Goal: Information Seeking & Learning: Understand process/instructions

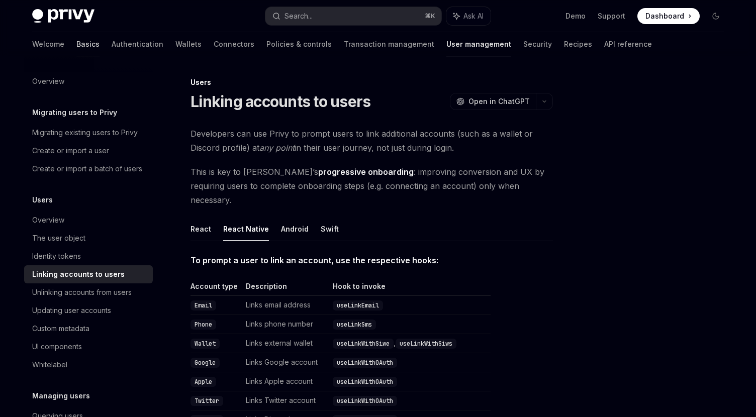
click at [76, 43] on link "Basics" at bounding box center [87, 44] width 23 height 24
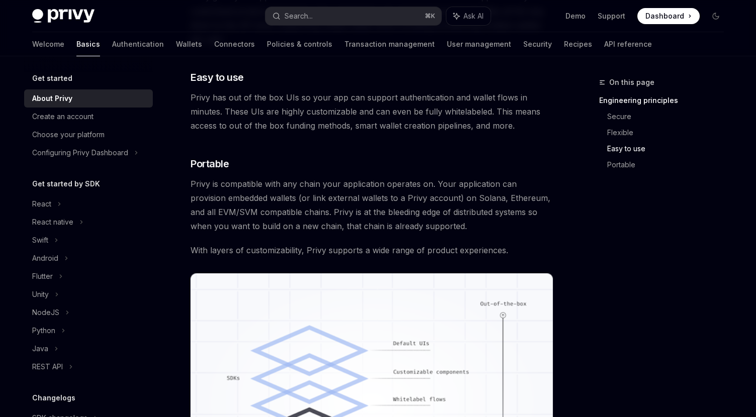
scroll to position [627, 0]
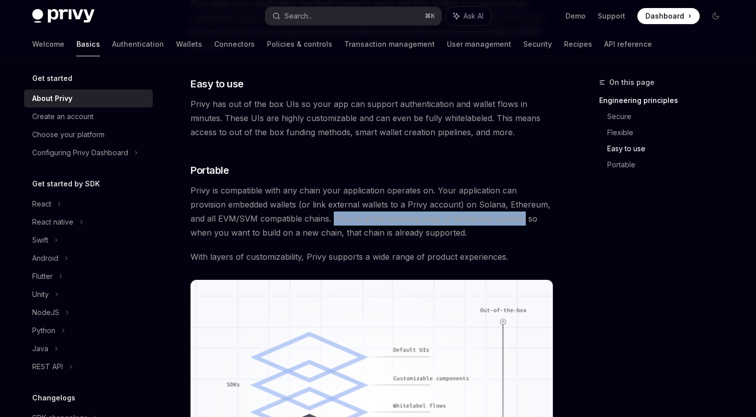
drag, startPoint x: 307, startPoint y: 219, endPoint x: 499, endPoint y: 219, distance: 192.6
click at [499, 219] on span "Privy is compatible with any chain your application operates on. Your applicati…" at bounding box center [372, 212] width 362 height 56
copy span "Privy is at the bleeding edge of distributed systems"
click at [312, 243] on div "Privy builds authentication and wallet infrastructure to enable better products…" at bounding box center [372, 19] width 362 height 1039
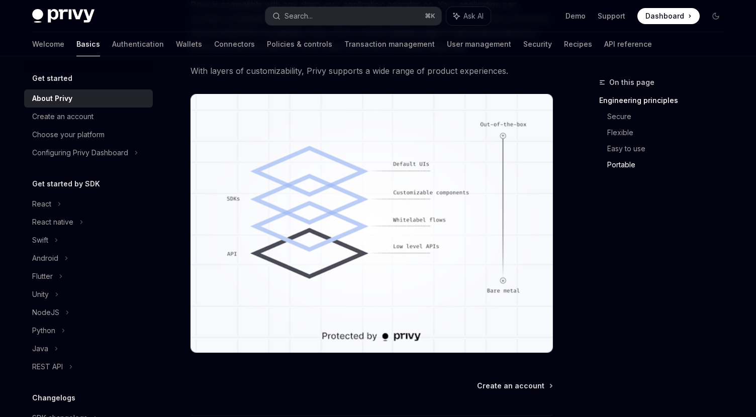
scroll to position [572, 0]
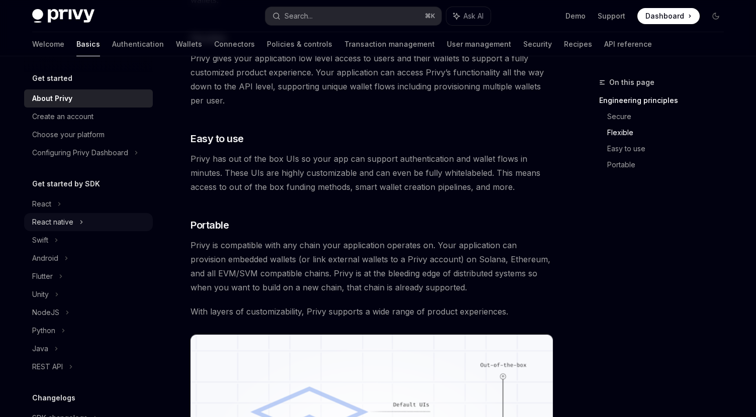
click at [53, 222] on div "React native" at bounding box center [52, 222] width 41 height 12
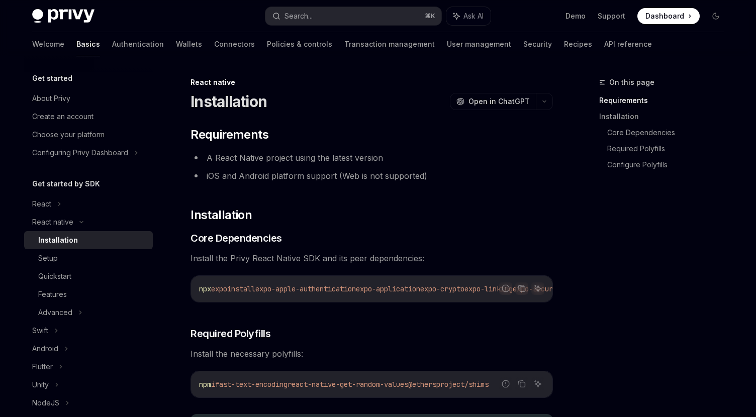
scroll to position [0, 24]
drag, startPoint x: 247, startPoint y: 290, endPoint x: 353, endPoint y: 290, distance: 106.6
click at [353, 290] on span "npx expo install expo-apple-authentication expo-application expo-crypto expo-li…" at bounding box center [573, 289] width 796 height 9
copy span "expo-apple-authentication"
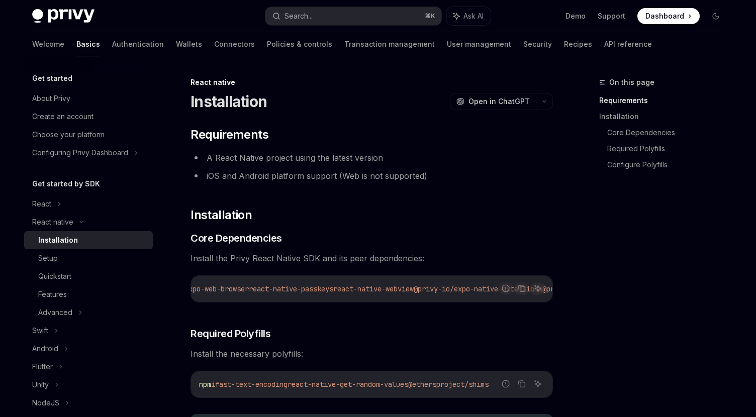
drag, startPoint x: 310, startPoint y: 291, endPoint x: 397, endPoint y: 291, distance: 87.0
click at [333, 291] on span "react-native-passkeys" at bounding box center [291, 289] width 84 height 9
copy span "react-native-passkeys"
drag, startPoint x: 330, startPoint y: 291, endPoint x: 489, endPoint y: 293, distance: 158.9
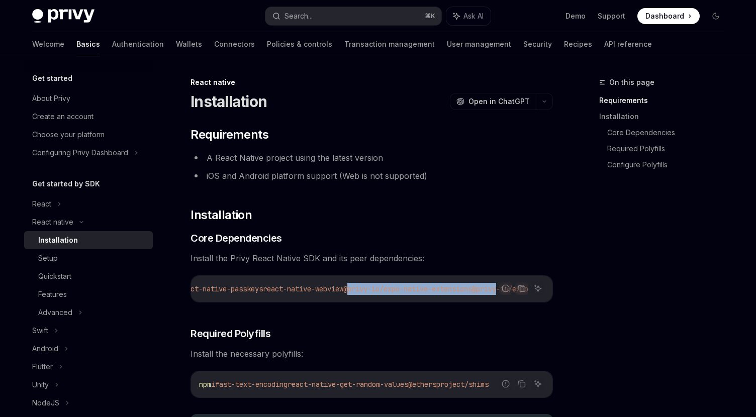
click at [489, 293] on span "npx expo install expo-apple-authentication expo-application expo-crypto expo-li…" at bounding box center [130, 289] width 796 height 9
copy div "@privy-io/expo-native-extensions @privy-io/expo ​"
click at [277, 292] on span "expo-apple-authentication" at bounding box center [305, 289] width 101 height 9
drag, startPoint x: 271, startPoint y: 291, endPoint x: 482, endPoint y: 296, distance: 210.2
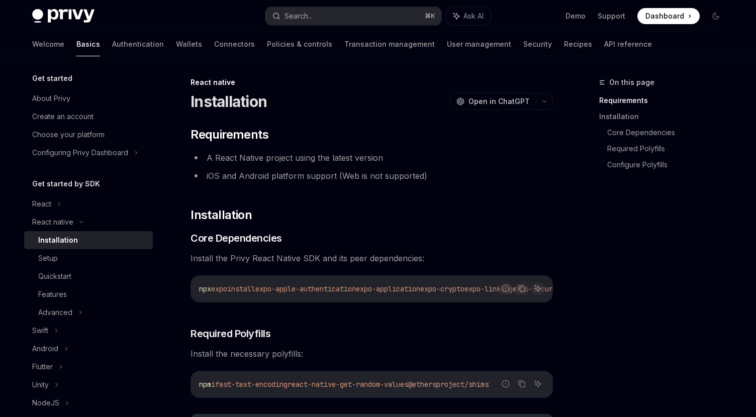
click at [482, 296] on div "npx expo install expo-apple-authentication expo-application expo-crypto expo-li…" at bounding box center [371, 289] width 361 height 26
click at [363, 288] on span "@privy-io/expo-native-extensions" at bounding box center [407, 289] width 129 height 9
copy span "expo-apple-authentication expo-application expo-crypto expo-linking expo-secure…"
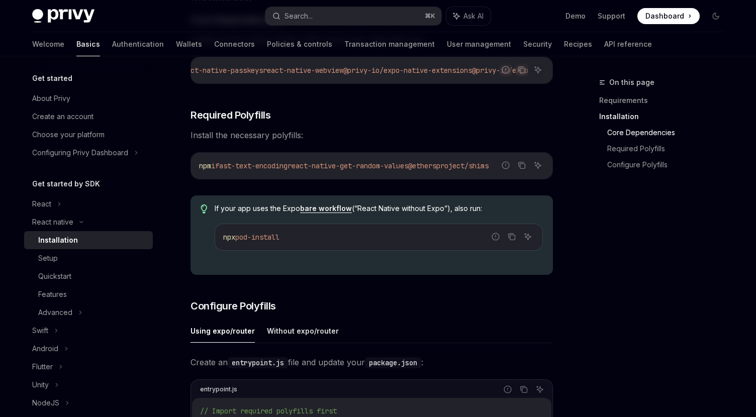
scroll to position [211, 0]
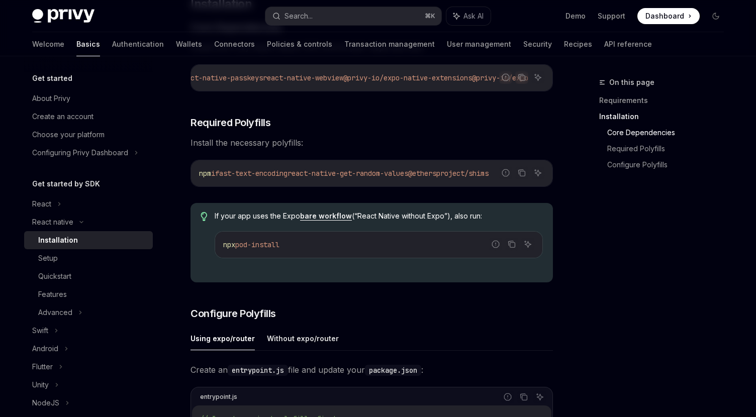
click at [360, 176] on span "react-native-get-random-values" at bounding box center [348, 173] width 121 height 9
click at [521, 177] on icon "Copy the contents from the code block" at bounding box center [522, 173] width 8 height 8
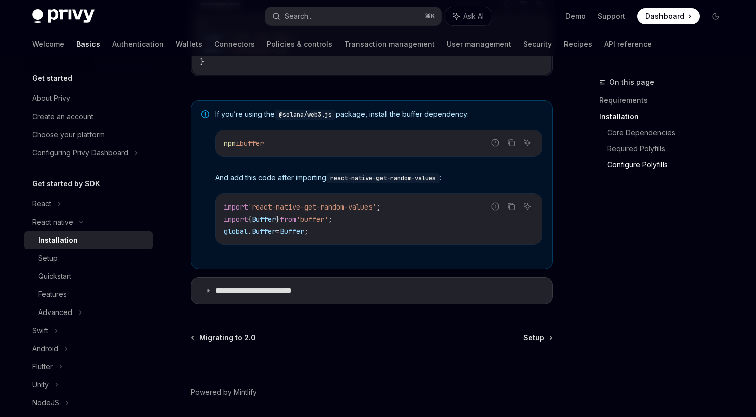
scroll to position [750, 0]
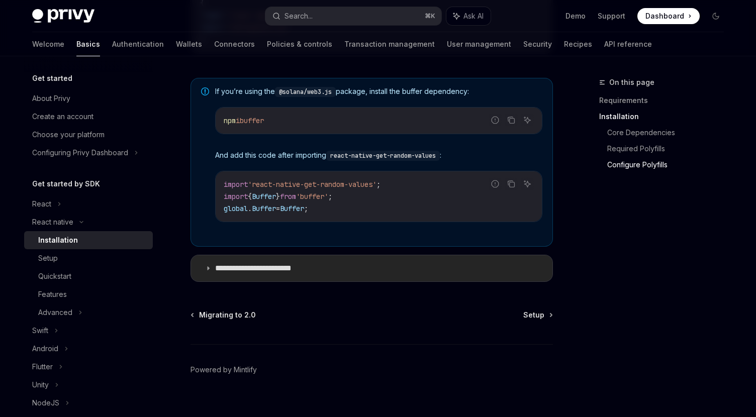
click at [211, 270] on summary "**********" at bounding box center [371, 268] width 361 height 26
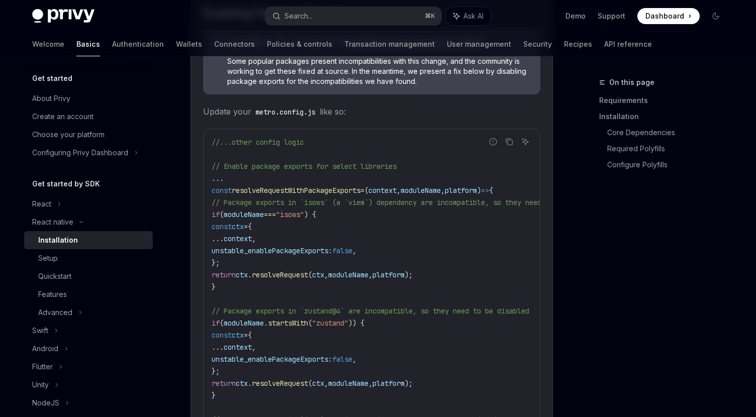
scroll to position [1195, 0]
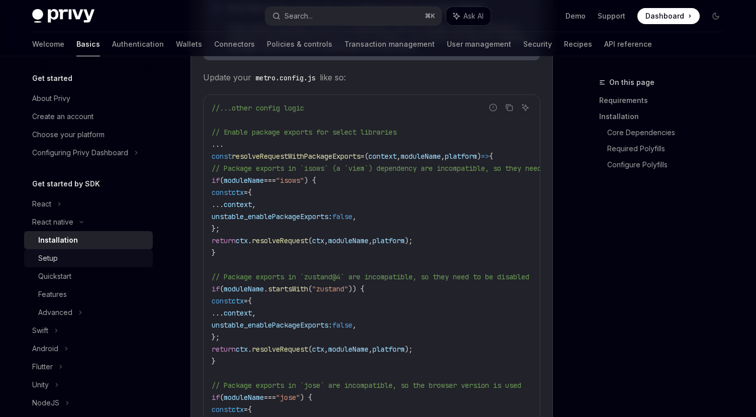
click at [59, 257] on div "Setup" at bounding box center [92, 258] width 109 height 12
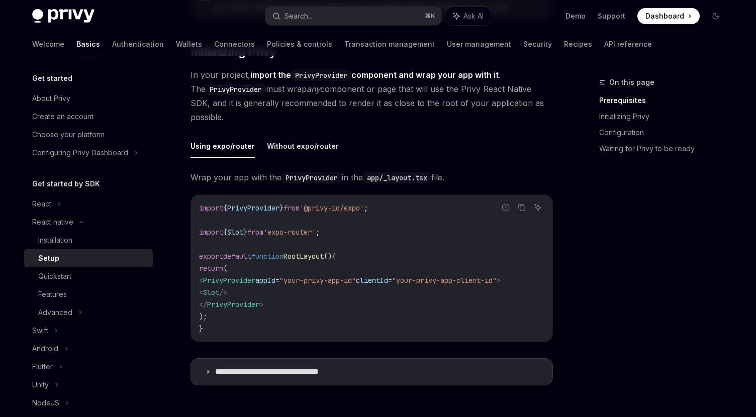
scroll to position [289, 0]
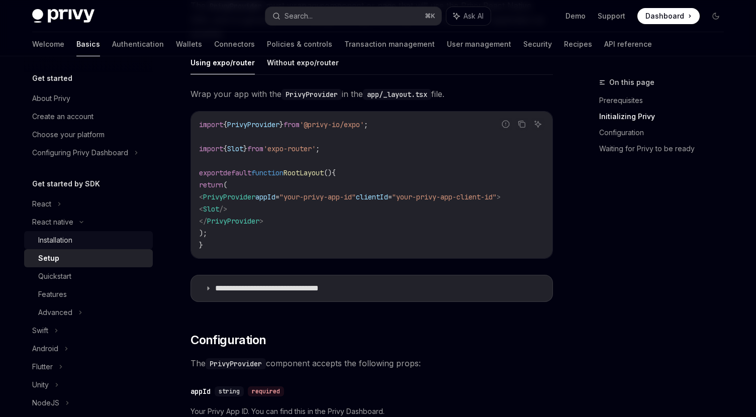
click at [48, 242] on div "Installation" at bounding box center [55, 240] width 34 height 12
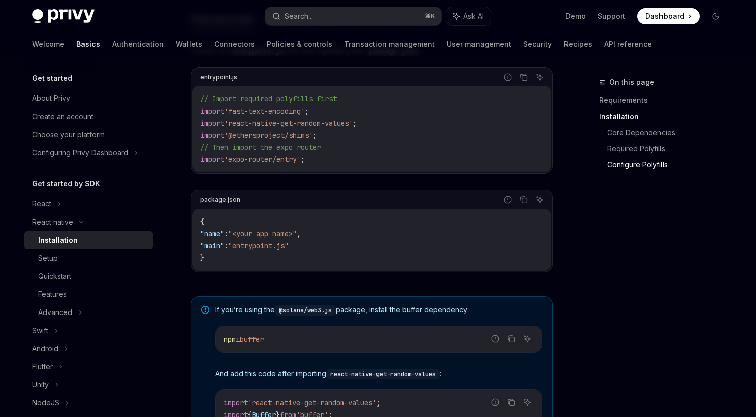
scroll to position [528, 0]
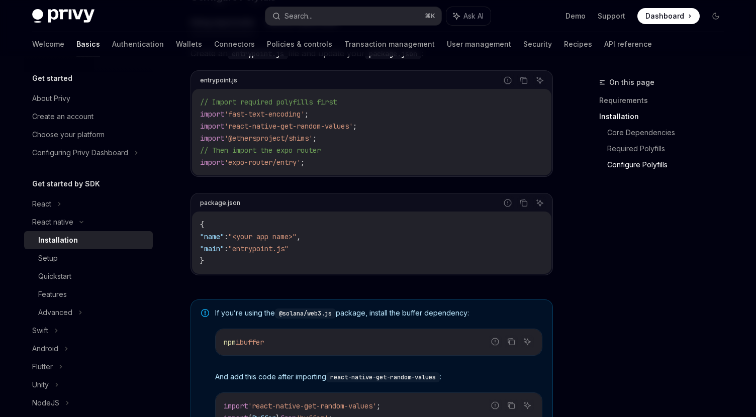
click at [206, 113] on code "// Import required polyfills first import 'fast-text-encoding' ; import 'react-…" at bounding box center [371, 132] width 343 height 72
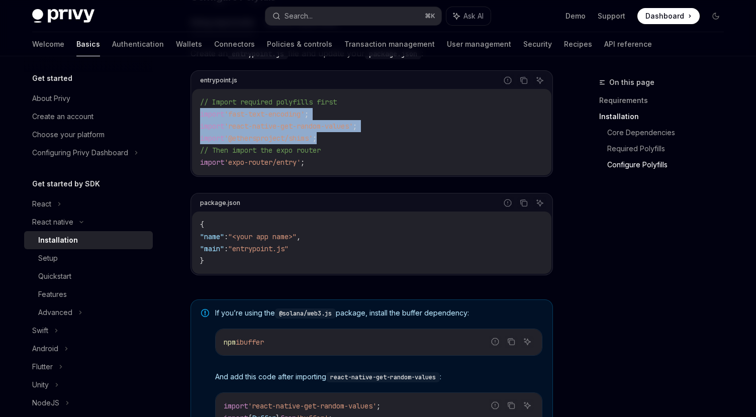
drag, startPoint x: 201, startPoint y: 118, endPoint x: 391, endPoint y: 144, distance: 192.3
click at [391, 144] on code "// Import required polyfills first import 'fast-text-encoding' ; import 'react-…" at bounding box center [371, 132] width 343 height 72
copy code "import 'fast-text-encoding' ; import 'react-native-get-random-values' ; import …"
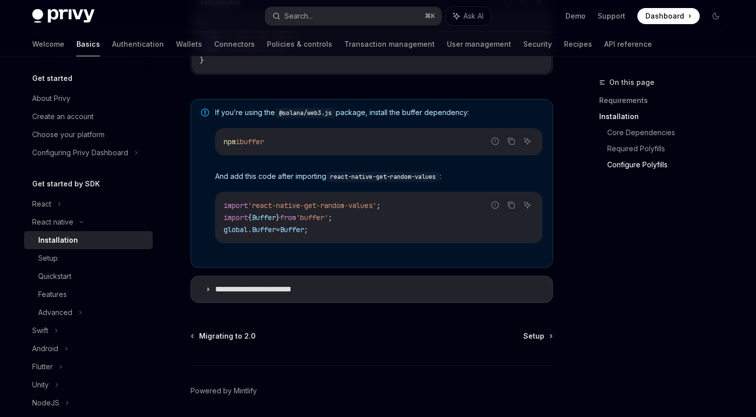
scroll to position [767, 0]
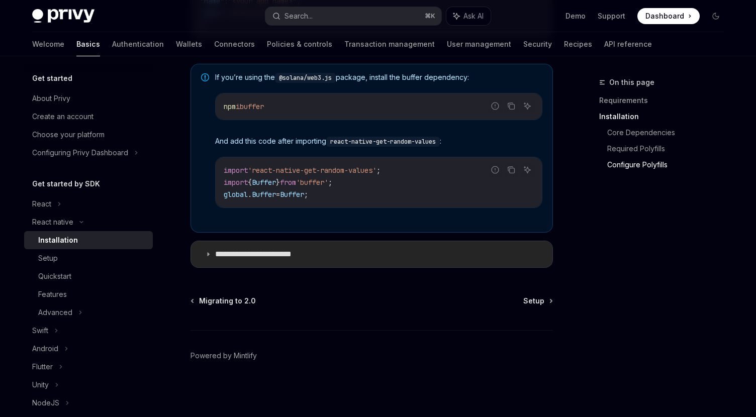
click at [221, 256] on p "**********" at bounding box center [263, 254] width 97 height 10
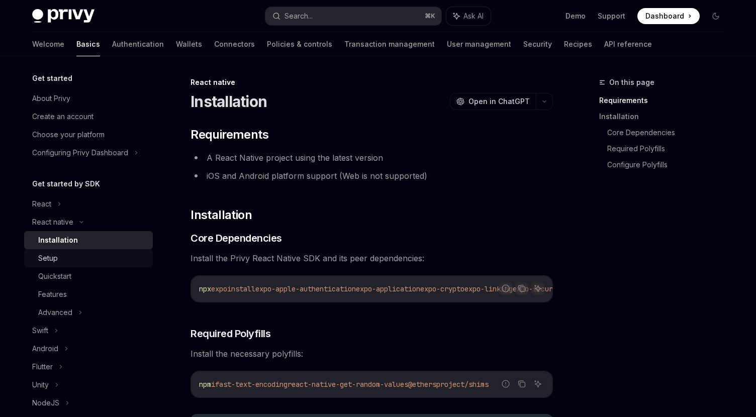
click at [49, 255] on div "Setup" at bounding box center [48, 258] width 20 height 12
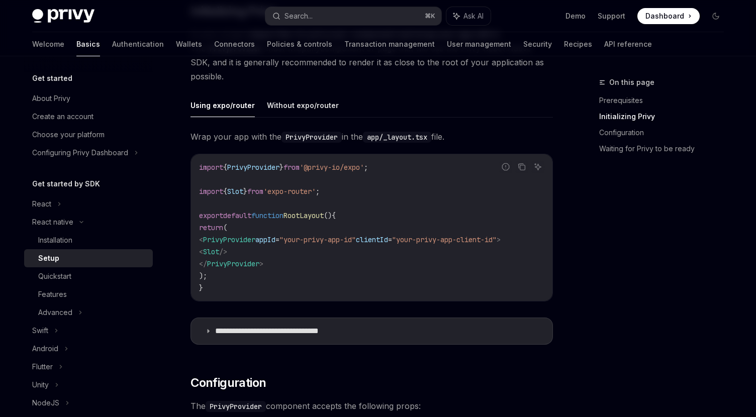
scroll to position [241, 0]
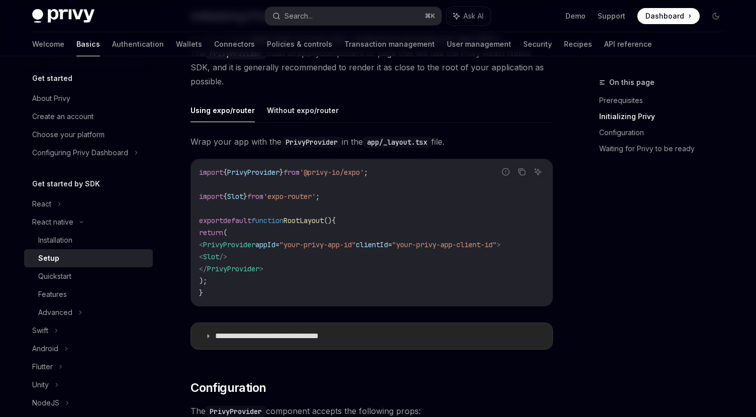
click at [210, 339] on icon at bounding box center [208, 336] width 6 height 6
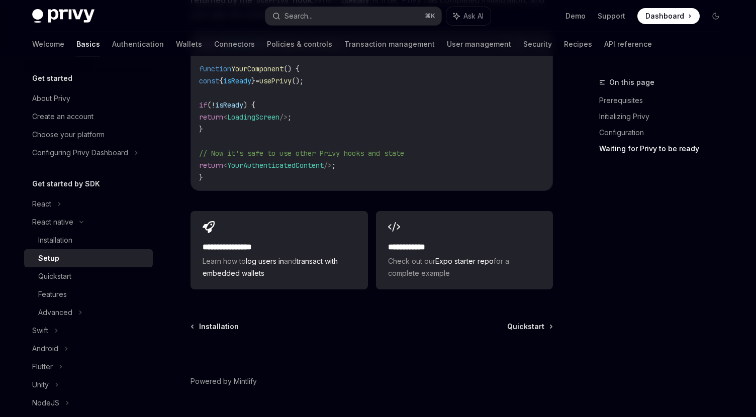
scroll to position [1573, 0]
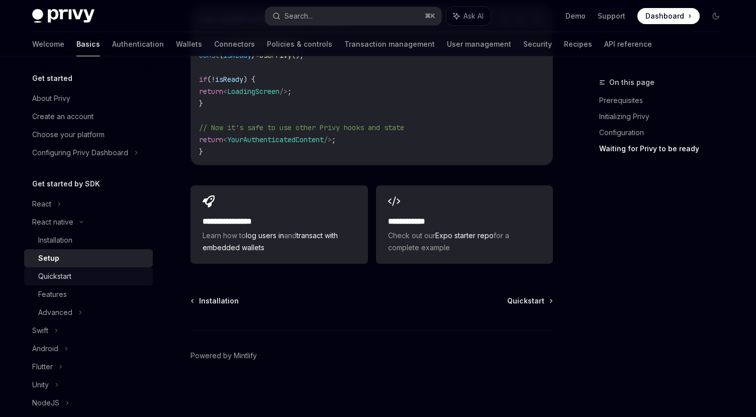
click at [74, 278] on div "Quickstart" at bounding box center [92, 276] width 109 height 12
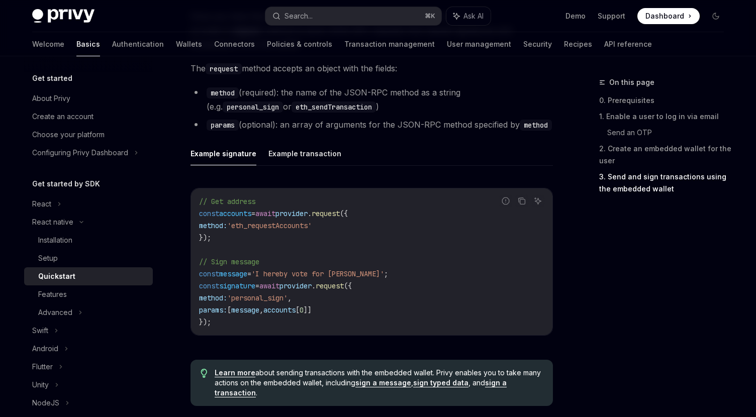
scroll to position [1330, 0]
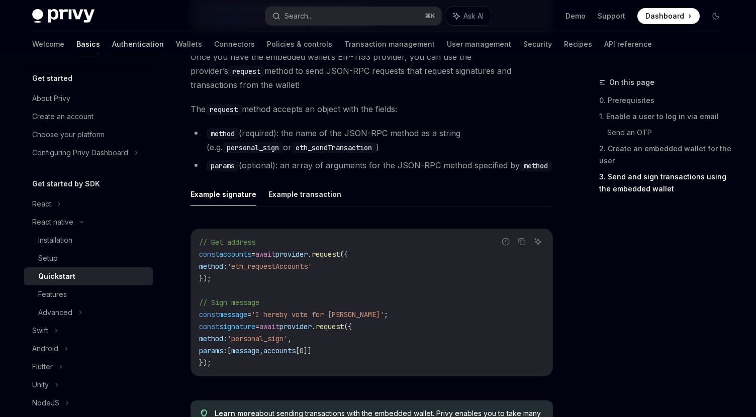
click at [112, 43] on link "Authentication" at bounding box center [138, 44] width 52 height 24
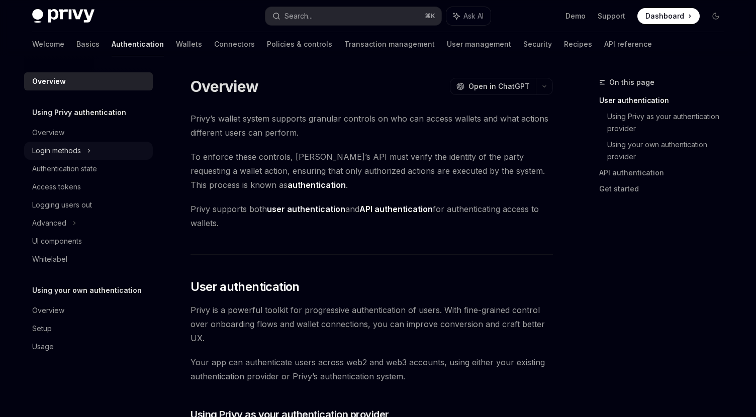
click at [75, 153] on div "Login methods" at bounding box center [56, 151] width 49 height 12
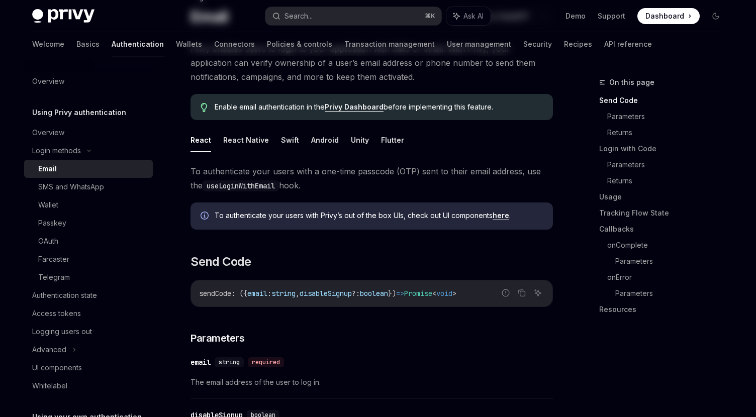
scroll to position [89, 0]
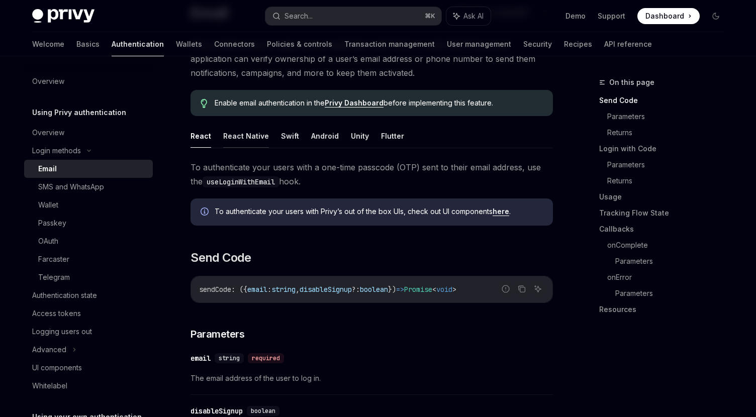
click at [237, 140] on button "React Native" at bounding box center [246, 136] width 46 height 24
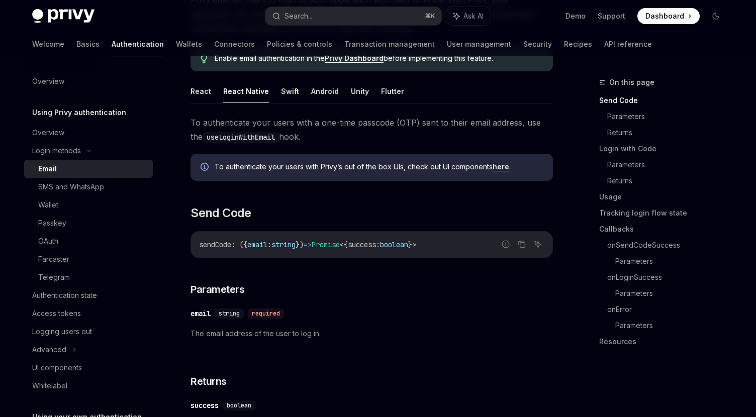
scroll to position [164, 0]
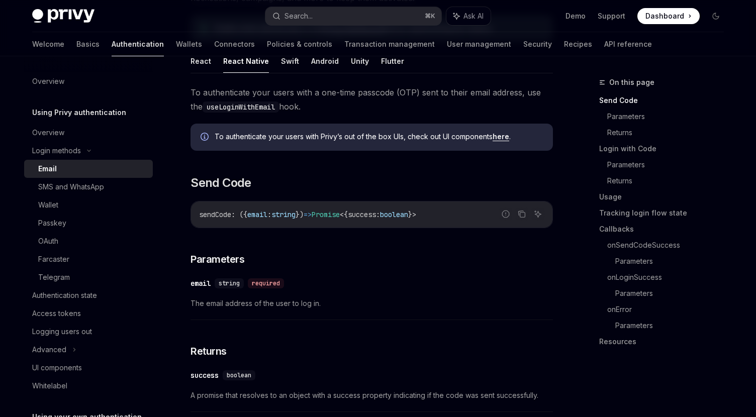
click at [504, 134] on link "here" at bounding box center [501, 136] width 17 height 9
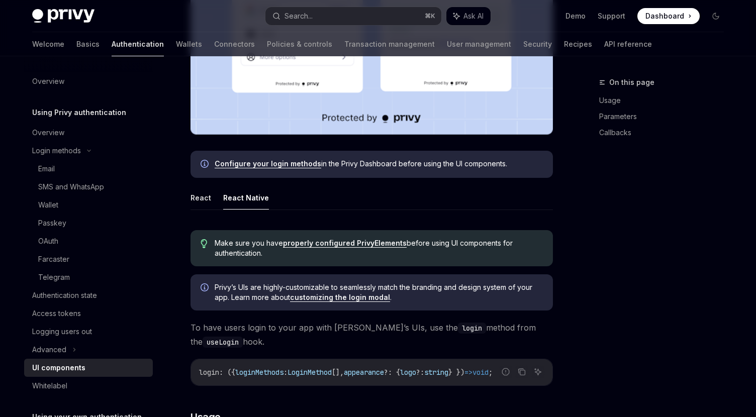
scroll to position [371, 0]
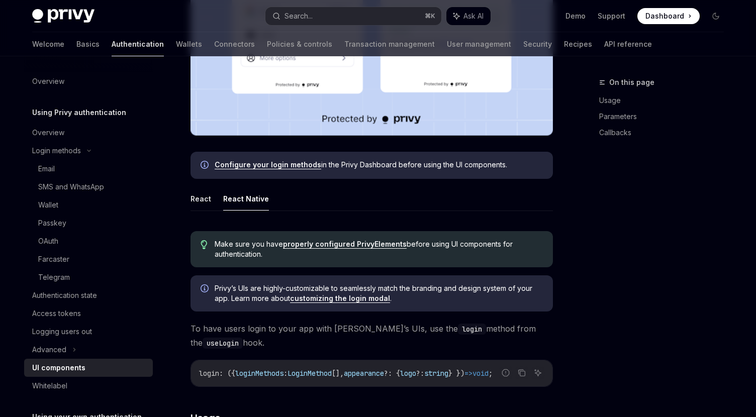
click at [324, 244] on link "properly configured PrivyElements" at bounding box center [345, 244] width 124 height 9
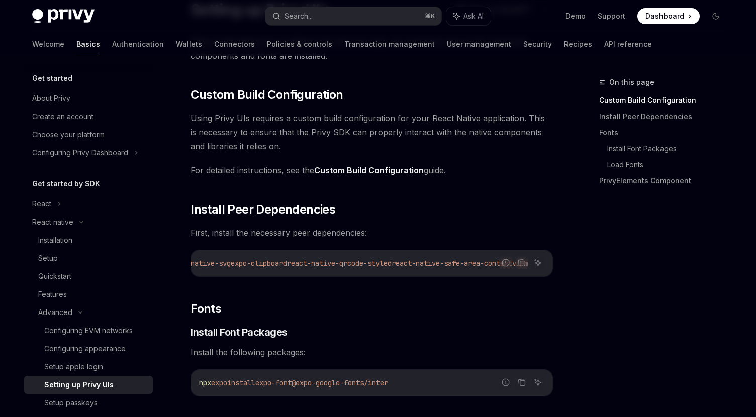
scroll to position [0, 131]
drag, startPoint x: 213, startPoint y: 263, endPoint x: 270, endPoint y: 263, distance: 57.8
click at [270, 263] on span "expo-clipboard" at bounding box center [259, 263] width 56 height 9
copy span "expo-clipboard"
drag, startPoint x: 276, startPoint y: 264, endPoint x: 385, endPoint y: 262, distance: 108.6
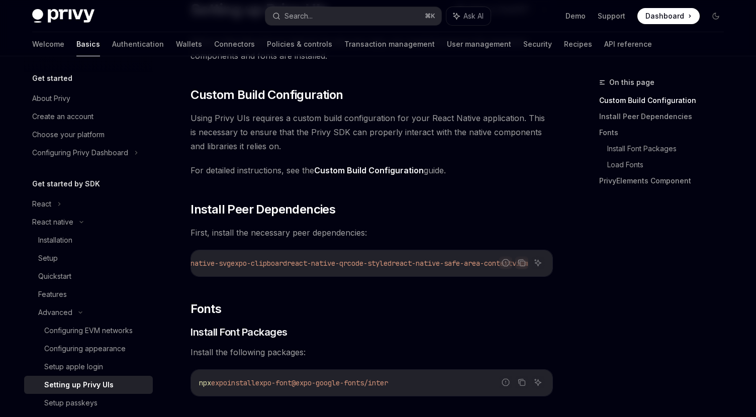
click at [385, 262] on span "npx expo install react-native-svg expo-clipboard react-native-qrcode-styled rea…" at bounding box center [319, 263] width 418 height 9
copy span "react-native-qrcode-styled"
drag, startPoint x: 382, startPoint y: 263, endPoint x: 496, endPoint y: 261, distance: 114.6
click at [496, 261] on span "react-native-safe-area-context" at bounding box center [452, 263] width 121 height 9
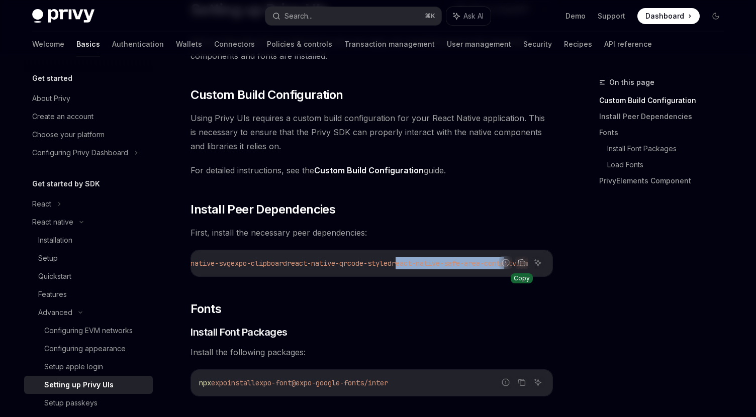
click at [521, 266] on icon "Copy the contents from the code block" at bounding box center [522, 263] width 8 height 8
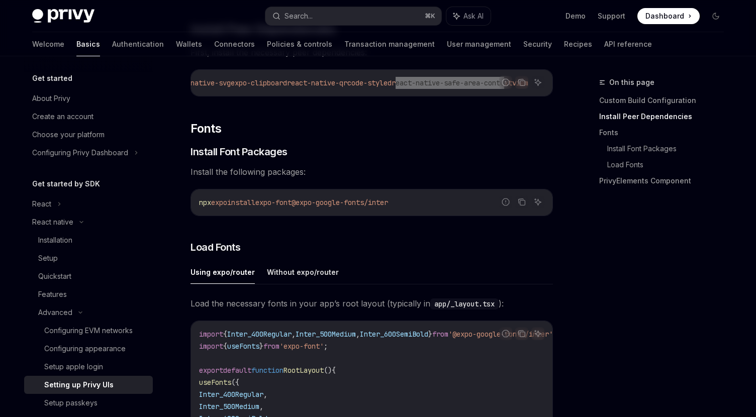
scroll to position [273, 0]
drag, startPoint x: 315, startPoint y: 206, endPoint x: 459, endPoint y: 206, distance: 144.3
click at [459, 206] on code "npx expo install expo-font @expo-google-fonts/inter" at bounding box center [371, 202] width 345 height 12
copy span "@expo-google-fonts/inter"
drag, startPoint x: 271, startPoint y: 206, endPoint x: 309, endPoint y: 206, distance: 37.7
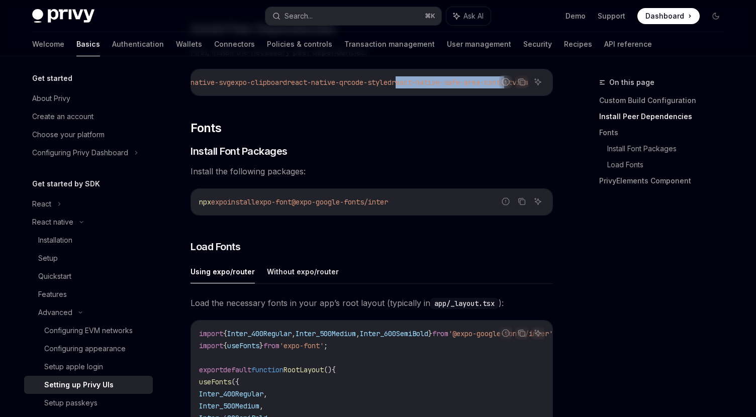
click at [309, 206] on span "npx expo install expo-font @expo-google-fonts/inter" at bounding box center [293, 202] width 189 height 9
copy span "expo-font"
drag, startPoint x: 313, startPoint y: 205, endPoint x: 456, endPoint y: 205, distance: 142.8
click at [456, 205] on code "npx expo install expo-font @expo-google-fonts/inter" at bounding box center [371, 202] width 345 height 12
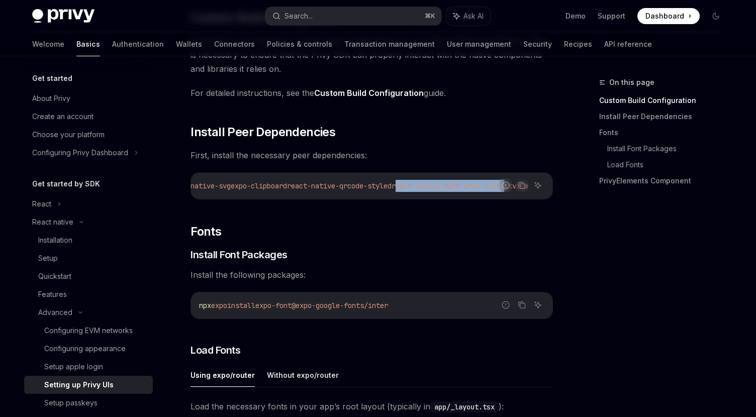
scroll to position [162, 0]
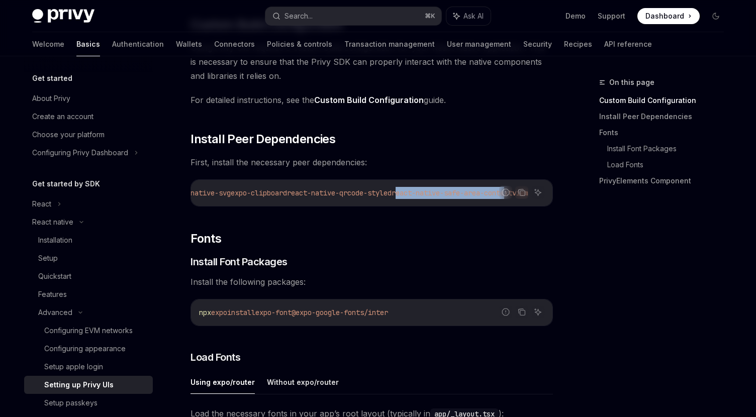
drag, startPoint x: 267, startPoint y: 192, endPoint x: 377, endPoint y: 193, distance: 109.6
click at [377, 193] on span "npx expo install react-native-svg expo-clipboard react-native-qrcode-styled rea…" at bounding box center [319, 193] width 418 height 9
click at [276, 194] on span "react-native-svg" at bounding box center [287, 193] width 64 height 9
drag, startPoint x: 272, startPoint y: 194, endPoint x: 402, endPoint y: 195, distance: 129.7
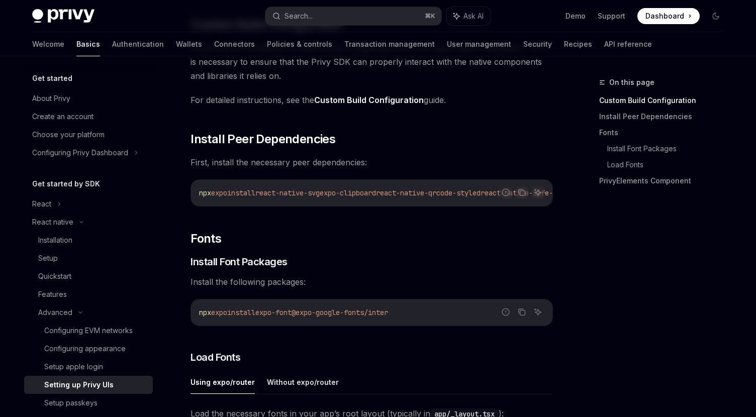
click at [402, 195] on span "npx expo install react-native-svg expo-clipboard react-native-qrcode-styled rea…" at bounding box center [408, 193] width 418 height 9
drag, startPoint x: 381, startPoint y: 195, endPoint x: 563, endPoint y: 195, distance: 182.0
drag, startPoint x: 312, startPoint y: 319, endPoint x: 461, endPoint y: 319, distance: 149.3
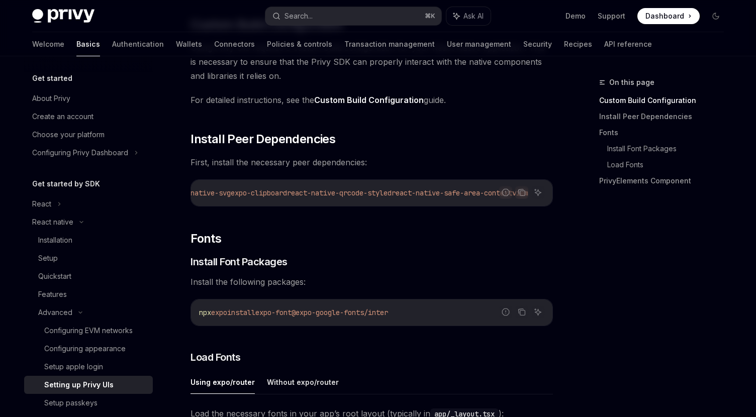
click at [461, 319] on code "npx expo install expo-font @expo-google-fonts/inter" at bounding box center [371, 313] width 345 height 12
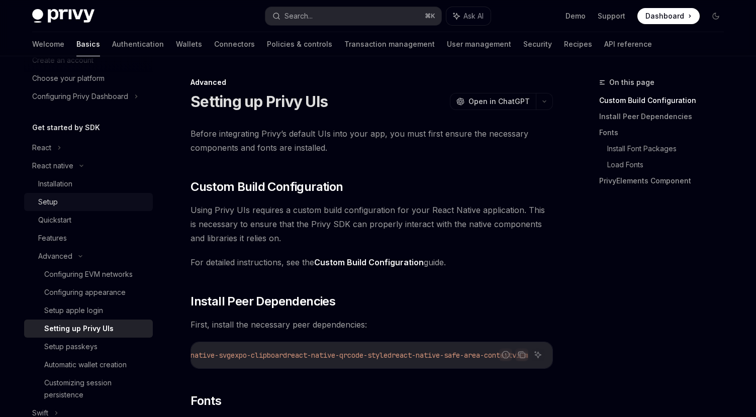
scroll to position [57, 0]
click at [361, 262] on link "Custom Build Configuration" at bounding box center [369, 262] width 110 height 11
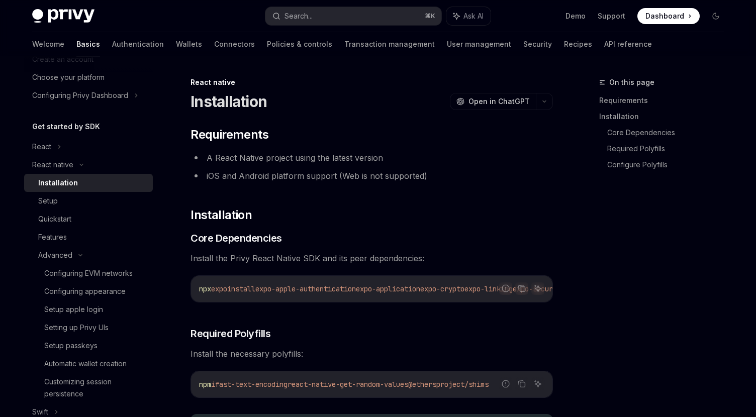
scroll to position [767, 0]
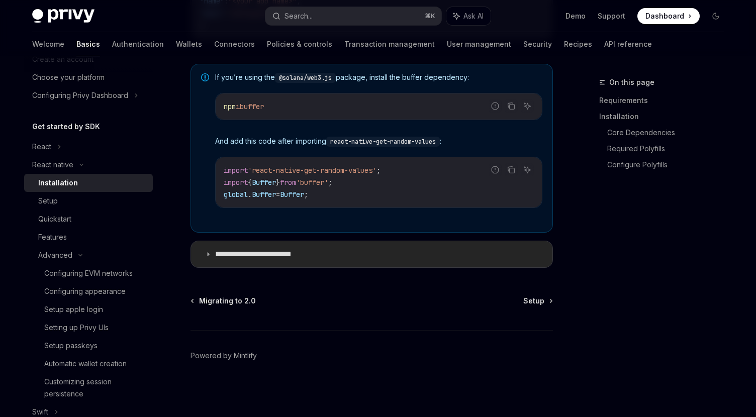
click at [309, 252] on p "**********" at bounding box center [263, 254] width 97 height 10
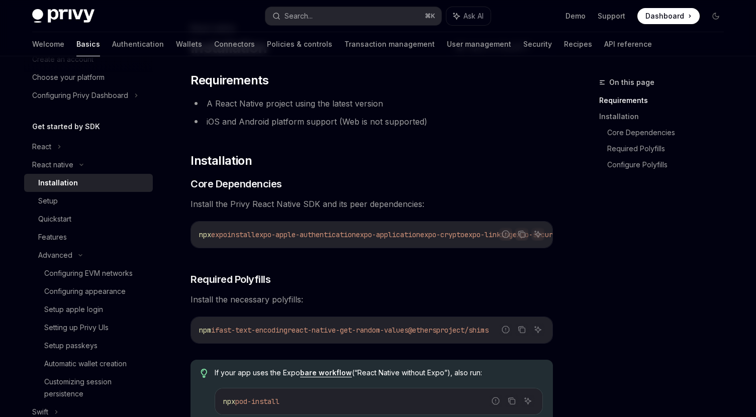
scroll to position [97, 0]
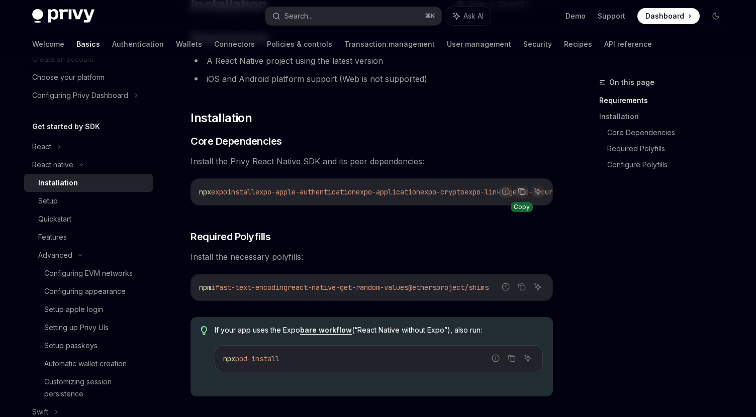
click at [519, 192] on icon "Copy the contents from the code block" at bounding box center [521, 191] width 5 height 5
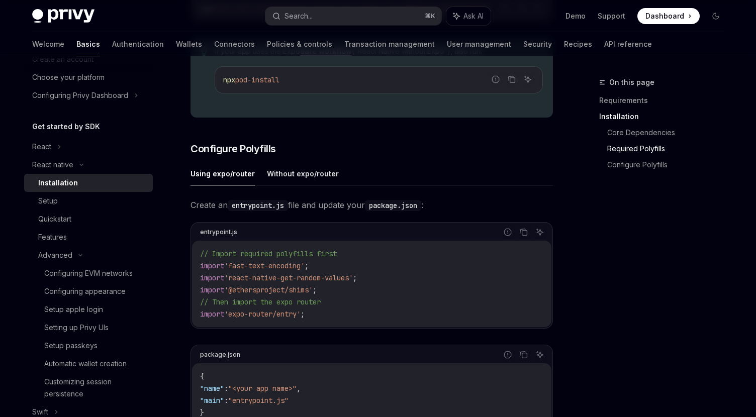
scroll to position [417, 0]
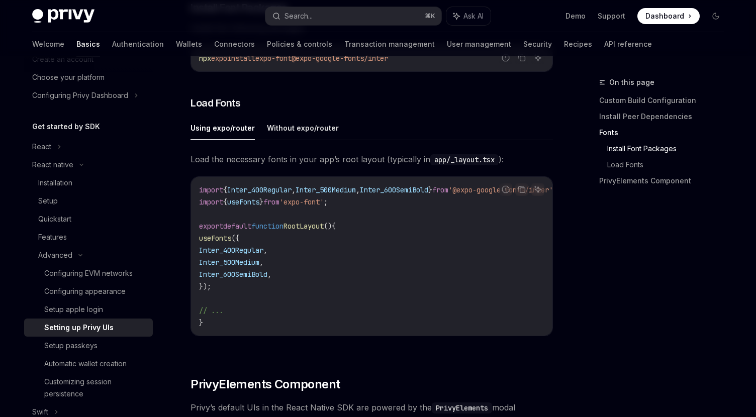
type textarea "*"
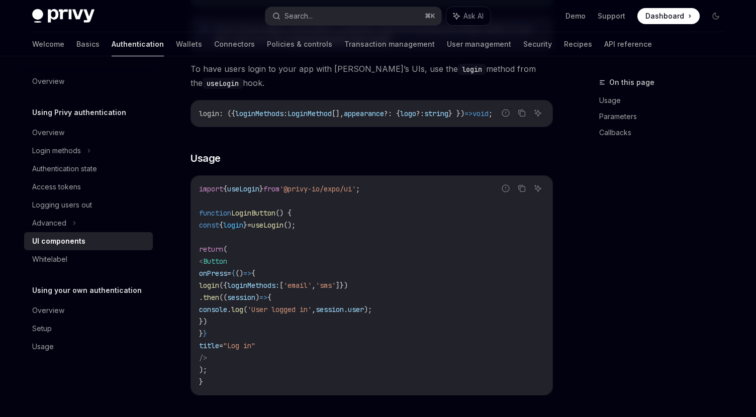
scroll to position [690, 0]
